Goal: Information Seeking & Learning: Learn about a topic

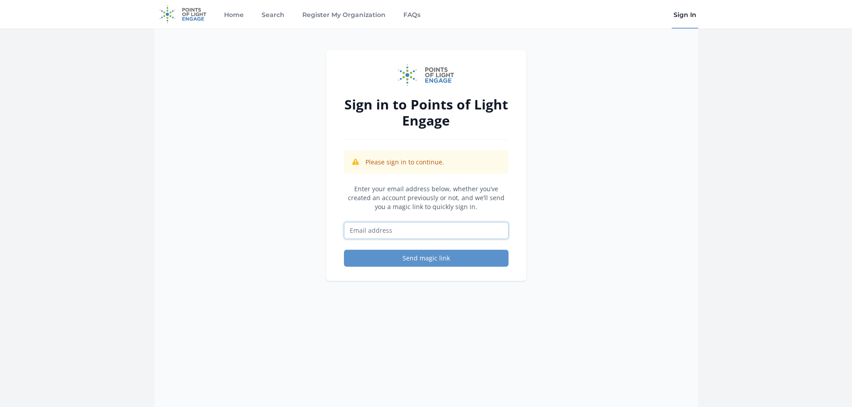
click at [406, 234] on input "Email address" at bounding box center [426, 230] width 165 height 17
type input "[EMAIL_ADDRESS][DOMAIN_NAME]"
click at [413, 259] on button "Send magic link" at bounding box center [426, 258] width 165 height 17
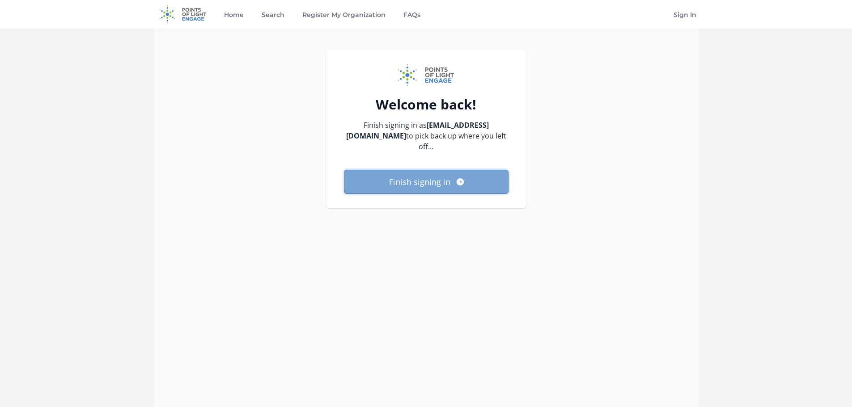
click at [435, 182] on button "Finish signing in" at bounding box center [426, 182] width 165 height 24
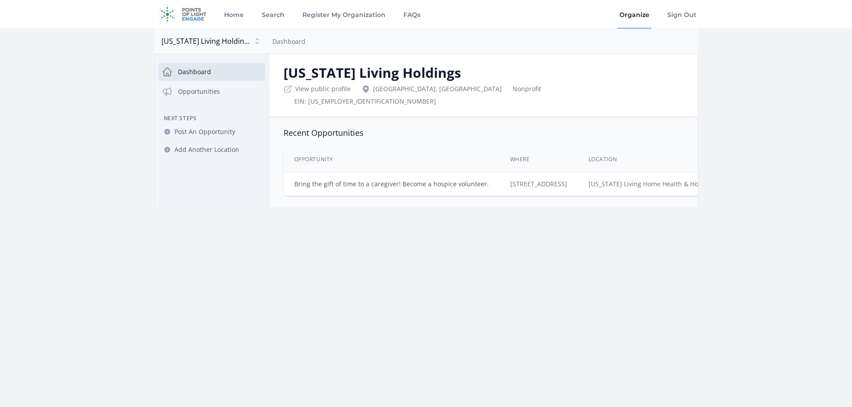
click at [318, 180] on link "Bring the gift of time to a caregiver! Become a hospice volunteer." at bounding box center [391, 184] width 195 height 8
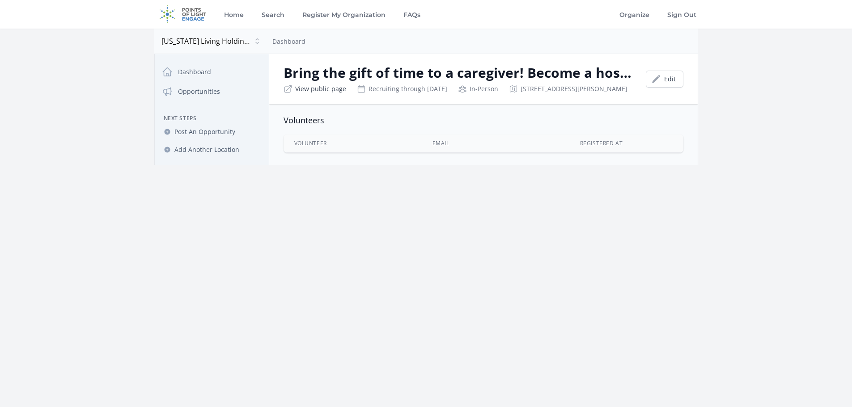
click at [313, 89] on link "View public page" at bounding box center [320, 89] width 51 height 9
